Goal: Information Seeking & Learning: Compare options

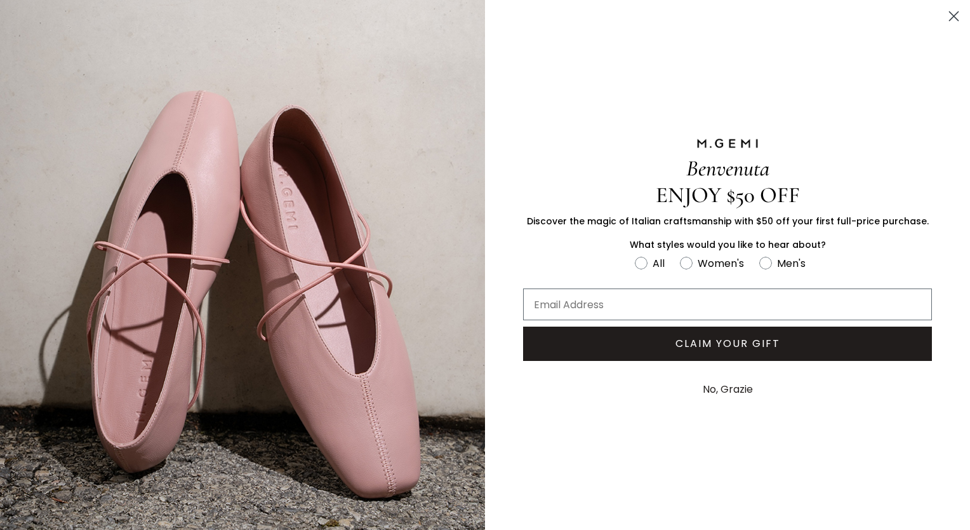
click at [721, 267] on div "Benvenuta ENJOY $50 OFF Discover the magic of Italian craftsmanship with $50 of…" at bounding box center [727, 271] width 485 height 543
click at [944, 15] on circle "Close dialog" at bounding box center [954, 16] width 21 height 21
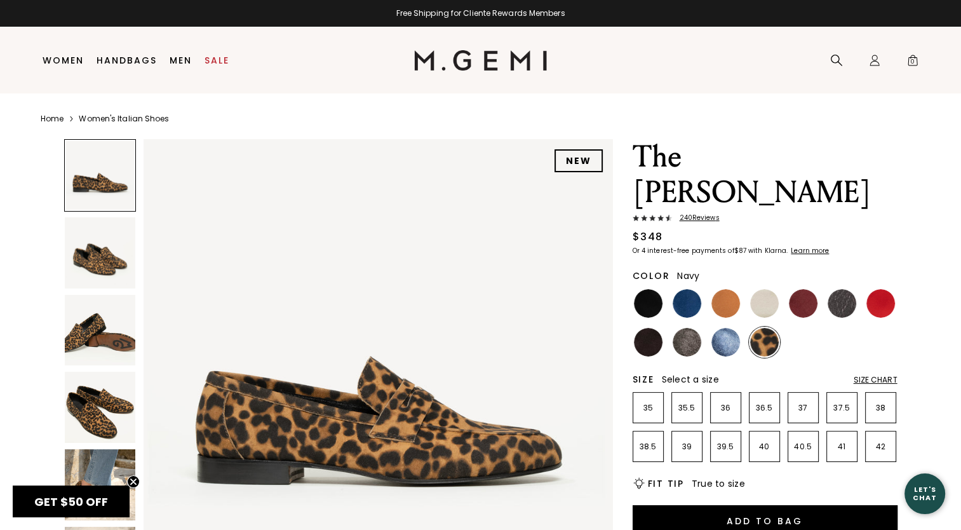
click at [676, 289] on img at bounding box center [686, 303] width 29 height 29
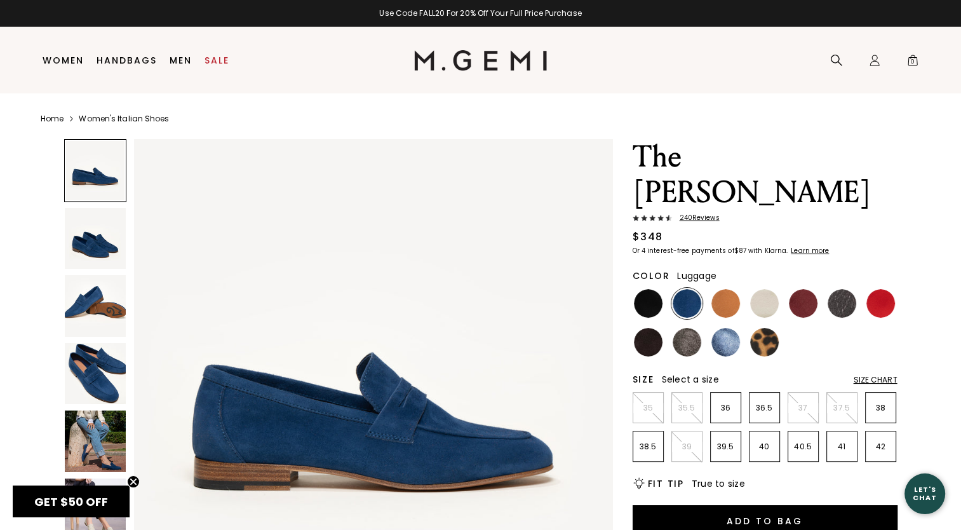
click at [732, 289] on img at bounding box center [725, 303] width 29 height 29
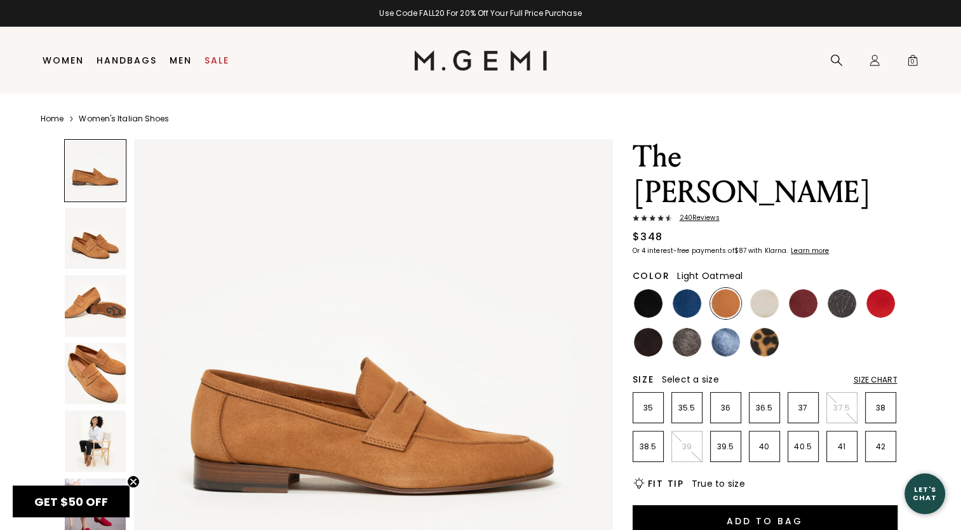
click at [765, 289] on img at bounding box center [764, 303] width 29 height 29
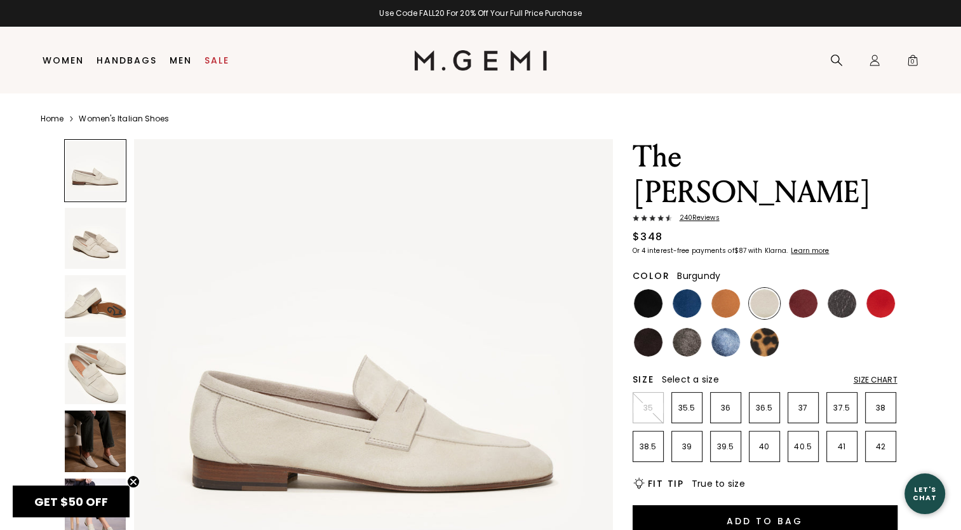
click at [791, 289] on img at bounding box center [803, 303] width 29 height 29
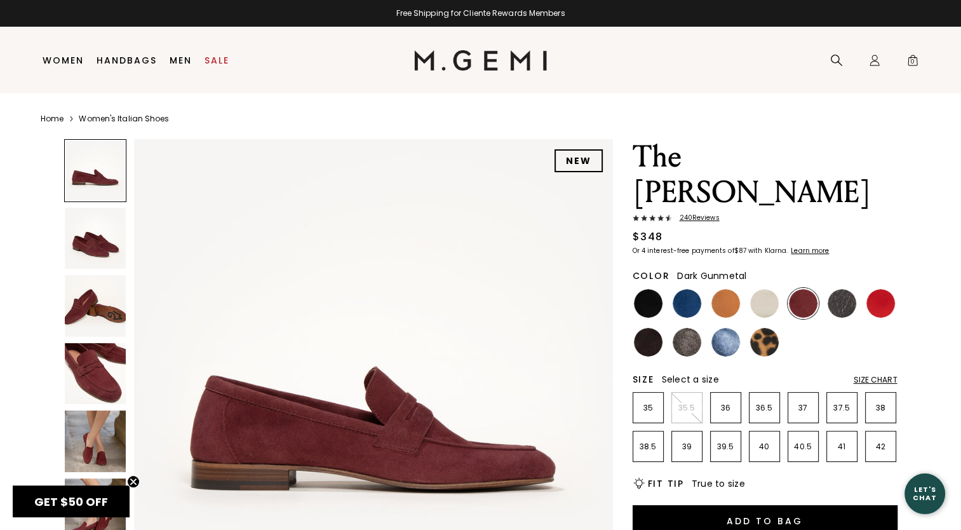
click at [850, 289] on img at bounding box center [841, 303] width 29 height 29
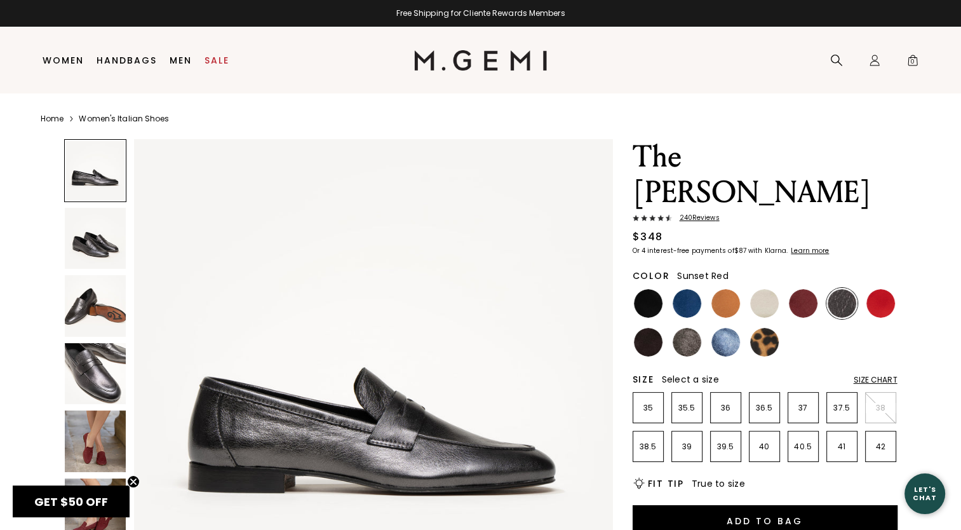
click at [877, 289] on img at bounding box center [880, 303] width 29 height 29
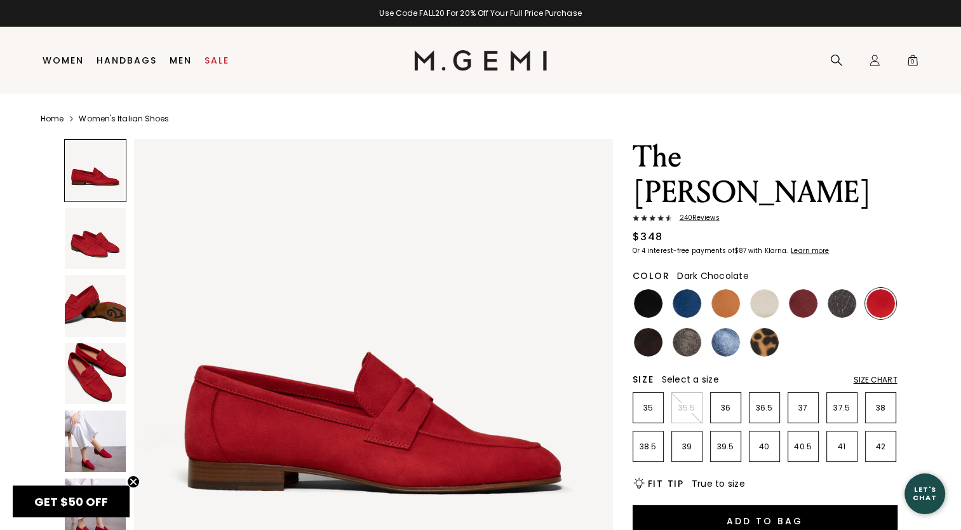
click at [648, 328] on img at bounding box center [648, 342] width 29 height 29
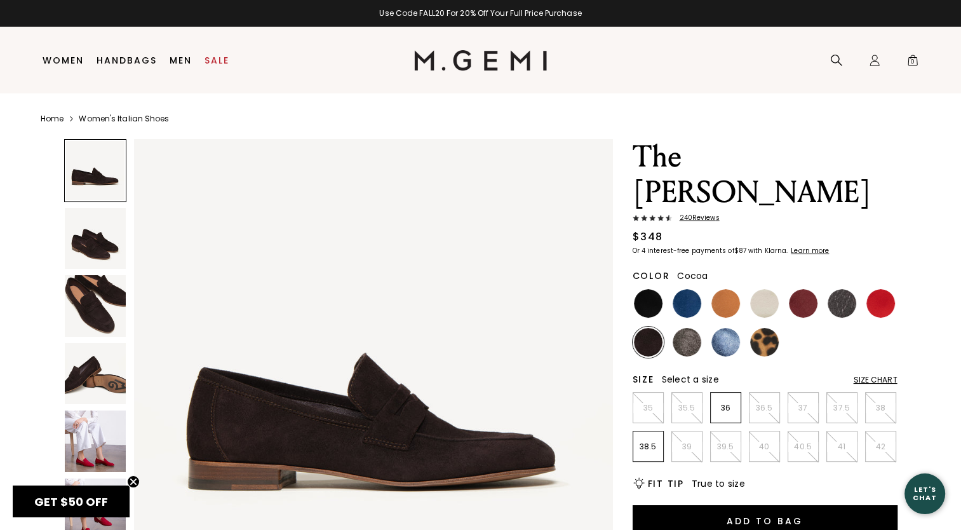
click at [688, 328] on img at bounding box center [686, 342] width 29 height 29
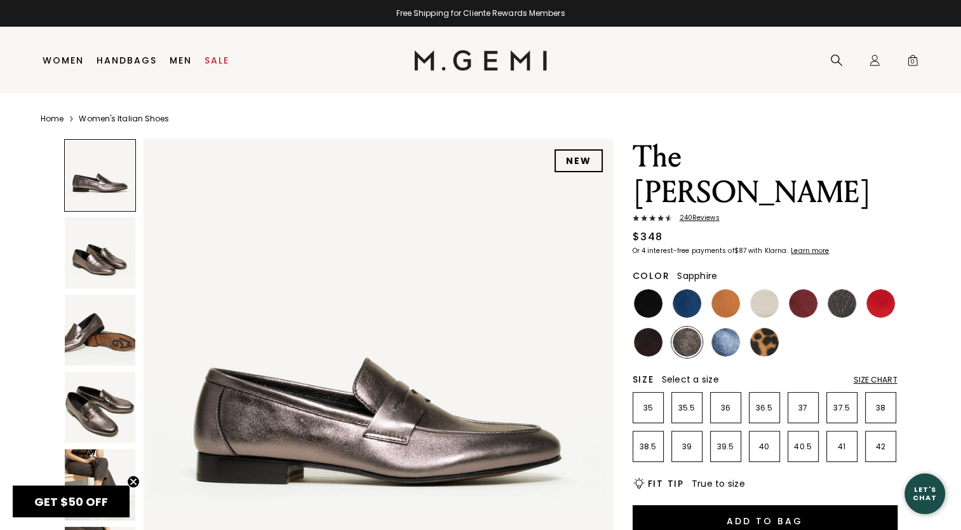
click at [719, 328] on img at bounding box center [725, 342] width 29 height 29
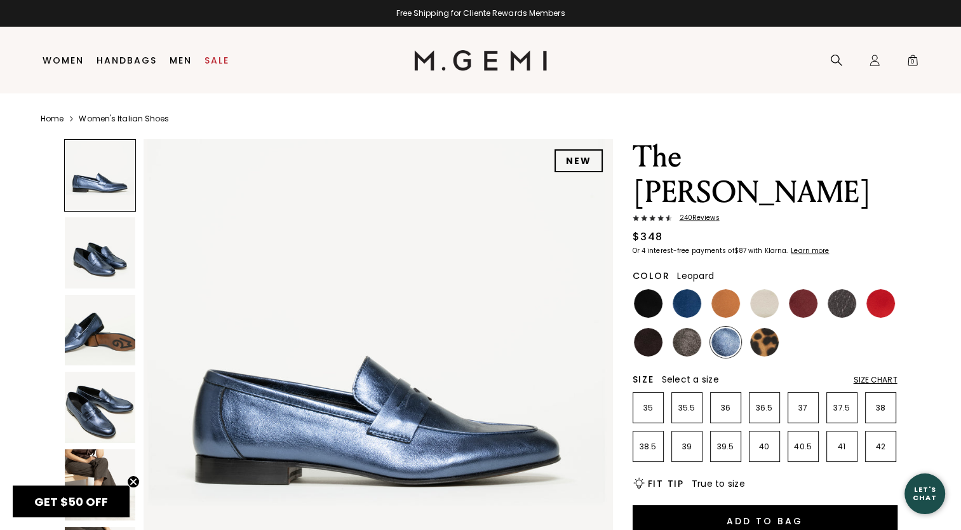
click at [758, 328] on img at bounding box center [764, 342] width 29 height 29
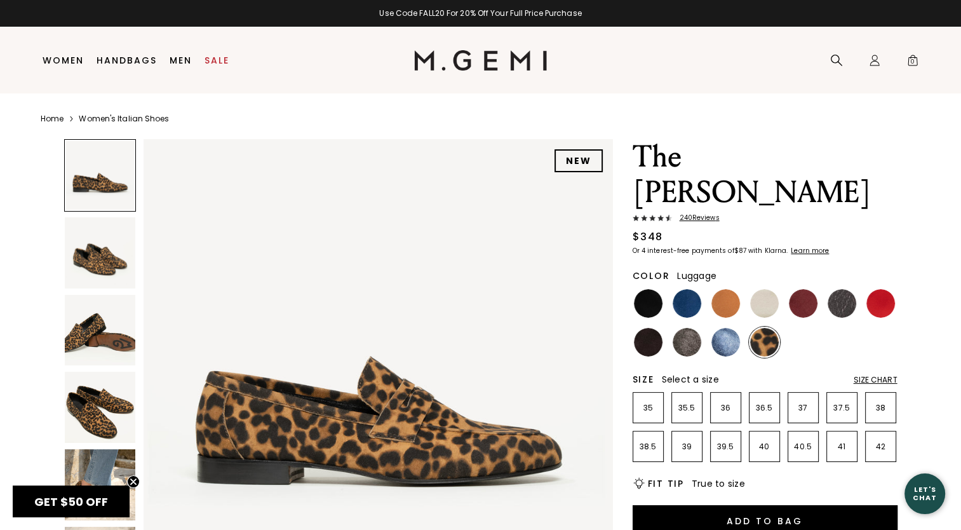
click at [720, 289] on img at bounding box center [725, 303] width 29 height 29
